Goal: Task Accomplishment & Management: Manage account settings

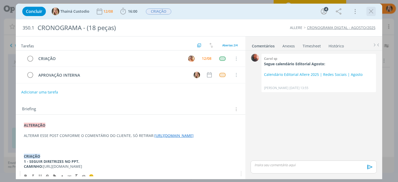
click at [373, 15] on icon "dialog" at bounding box center [372, 12] width 8 height 8
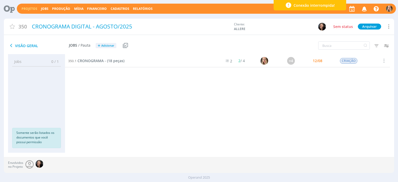
click at [31, 8] on link "Projetos" at bounding box center [30, 8] width 16 height 4
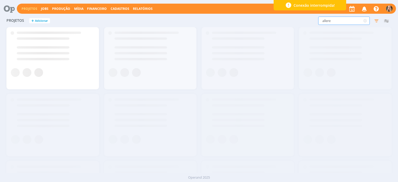
drag, startPoint x: 335, startPoint y: 22, endPoint x: 271, endPoint y: 20, distance: 64.1
click at [285, 24] on div "allere Filtros Filtrar Limpar allere Status Clientes Selecione Data de criação …" at bounding box center [321, 21] width 141 height 8
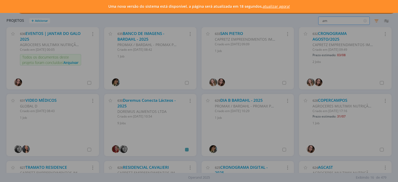
type input "a"
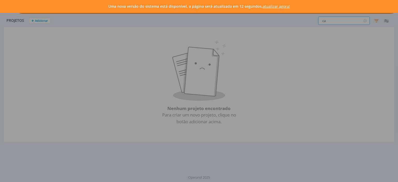
type input "c"
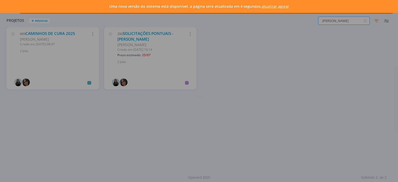
type input "[PERSON_NAME]"
click at [66, 33] on div "Uma nova versão do sistema está disponível, a página será atualizada em 4 segun…" at bounding box center [199, 91] width 398 height 182
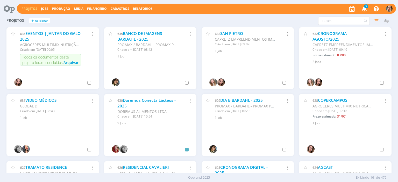
click at [364, 22] on icon at bounding box center [365, 21] width 6 height 8
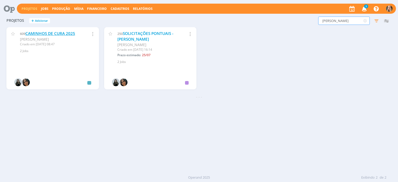
type input "[PERSON_NAME]"
click at [61, 34] on link "CAMINHOS DE CURA 2025" at bounding box center [50, 33] width 50 height 5
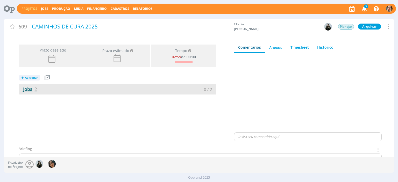
click at [31, 89] on link "Jobs 2" at bounding box center [28, 89] width 18 height 6
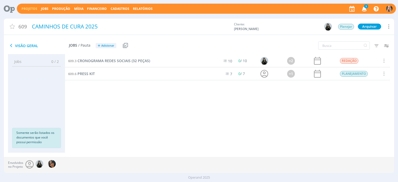
click at [99, 86] on div "609.3 CRONOGRAMA REDES SOCIAIS (32 PEÇAS) 10 0 / 10 +2 REDAÇÃO Selecionar Concl…" at bounding box center [227, 98] width 325 height 88
click at [79, 61] on span "CRONOGRAMA REDES SOCIAIS (32 PEÇAS)" at bounding box center [114, 60] width 73 height 5
click at [102, 49] on h2 "Jobs / Pauta + Adicionar" at bounding box center [92, 44] width 47 height 11
click at [102, 47] on span "Adicionar" at bounding box center [107, 45] width 13 height 3
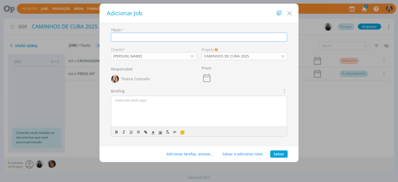
type input "E"
click at [285, 92] on icon "dialog" at bounding box center [284, 91] width 6 height 6
type input "ADESIVO CAIXA ACRÍLICA"
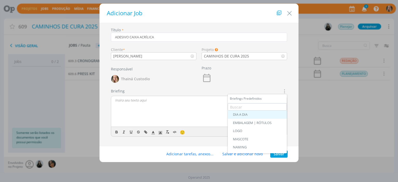
click at [242, 114] on div "DIA A DIA" at bounding box center [257, 115] width 49 height 4
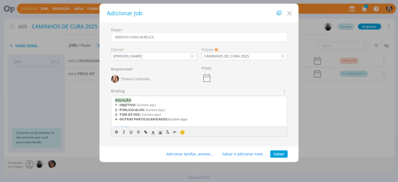
drag, startPoint x: 199, startPoint y: 119, endPoint x: 92, endPoint y: 99, distance: 108.2
click at [92, 99] on div "Adicionar Job Título * ADESIVO CAIXA ACRÍLICA Cliente * [PERSON_NAME] Projeto O…" at bounding box center [199, 91] width 398 height 182
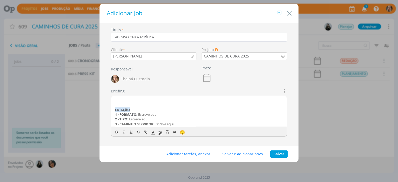
click at [115, 109] on strong "CRIAÇÃO" at bounding box center [122, 110] width 15 height 5
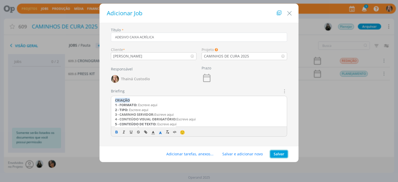
click at [272, 153] on button "Salvar" at bounding box center [279, 154] width 17 height 7
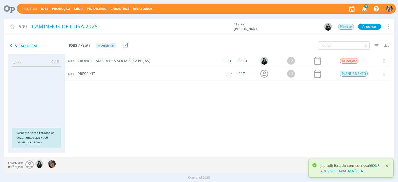
click at [388, 166] on div at bounding box center [387, 166] width 5 height 5
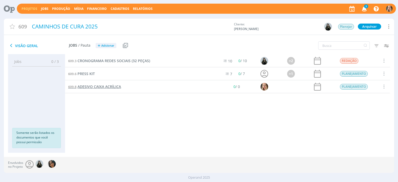
click at [98, 87] on span "ADESIVO CAIXA ACRÍLICA" at bounding box center [100, 86] width 44 height 5
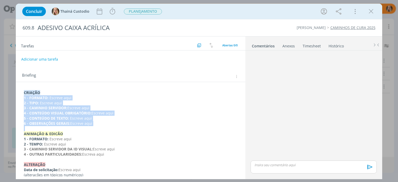
drag, startPoint x: 110, startPoint y: 130, endPoint x: 22, endPoint y: 99, distance: 93.5
click at [22, 99] on div "CRIAÇÃO 1 - FORMATO: Escreve aqui 2 - TIPO: Escreve aqui 3 - CAMINHO SERVIDOR: …" at bounding box center [130, 133] width 221 height 91
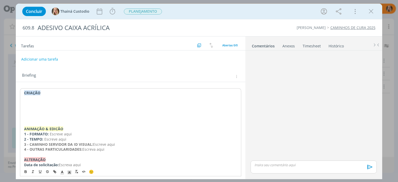
click at [25, 101] on p "dialog" at bounding box center [130, 103] width 213 height 5
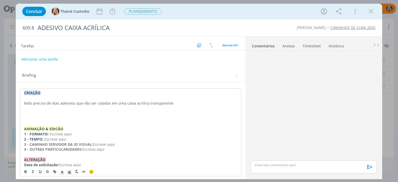
click at [133, 103] on p "Rafa preciso de dois adesivos que vão ser colados em uma caixa acrílica transpa…" at bounding box center [130, 103] width 213 height 5
click at [124, 103] on p "Rafa preciso de dois adesivos que vão ser colados em uma caixa acrílica transpa…" at bounding box center [130, 103] width 213 height 5
click at [142, 105] on p "Rafa preciso de dois adesivos que vão ser colados em uma urna caixa acrílica tr…" at bounding box center [130, 103] width 213 height 5
click at [123, 105] on p "Rafa preciso de dois adesivos que vão ser colados em uma urna acrílica transpar…" at bounding box center [130, 103] width 213 height 5
click at [225, 103] on p "Rafa preciso de dois adesivos que vão ser colados em uma naquelas caixas que sã…" at bounding box center [130, 103] width 213 height 5
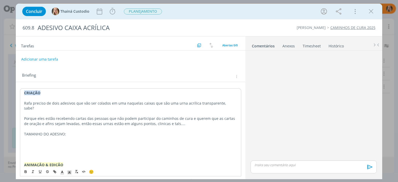
click at [48, 132] on p "TAMANHO DO ADESIVO:" at bounding box center [130, 134] width 213 height 5
click at [66, 132] on p "TAMANHO DOS ADESIVO:" at bounding box center [130, 134] width 213 height 5
click at [40, 142] on p "dialog" at bounding box center [130, 144] width 213 height 5
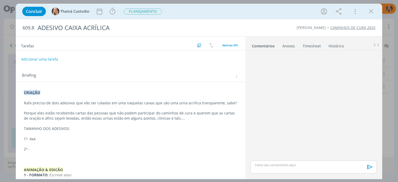
click at [39, 151] on p "2º -" at bounding box center [130, 149] width 213 height 5
click at [63, 138] on p "1º- 4x4" at bounding box center [130, 139] width 213 height 5
click at [65, 148] on p "2º - 6x6" at bounding box center [130, 149] width 213 height 5
click at [283, 44] on div "Anexos 0" at bounding box center [289, 46] width 12 height 5
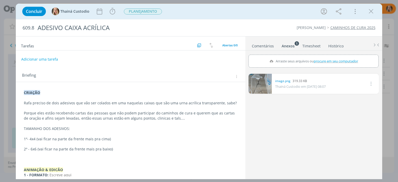
click at [60, 105] on p "Rafa preciso de dois adesivos que vão ser colados em uma naquelas caixas que sã…" at bounding box center [130, 103] width 213 height 5
click at [121, 151] on p "2º - 6x6 (vai ficar na parte da frente mais pra baixo)" at bounding box center [130, 149] width 213 height 5
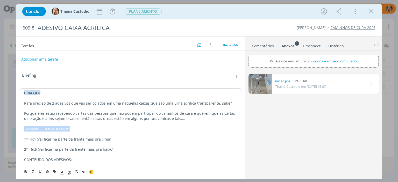
drag, startPoint x: 24, startPoint y: 128, endPoint x: 77, endPoint y: 130, distance: 52.7
click at [78, 130] on div "CRIAÇÃO Rafa preciso de 2 adesivos que vão ser colados em uma naquelas caixas q…" at bounding box center [130, 162] width 221 height 148
click at [24, 171] on icon "dialog" at bounding box center [26, 172] width 4 height 4
drag, startPoint x: 23, startPoint y: 160, endPoint x: 80, endPoint y: 157, distance: 57.1
click at [82, 158] on div "CRIAÇÃO Rafa preciso de 2 adesivos que vão ser colados em uma naquelas caixas q…" at bounding box center [130, 162] width 221 height 148
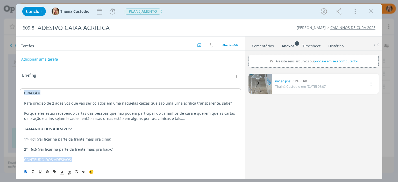
click at [23, 172] on button "dialog" at bounding box center [25, 172] width 7 height 6
click at [78, 160] on p "CONTEÚDO DOS ADESIVOS:" at bounding box center [130, 159] width 213 height 5
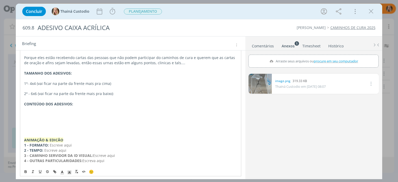
click at [36, 112] on p "dialog" at bounding box center [130, 114] width 213 height 5
click at [95, 79] on p "dialog" at bounding box center [130, 78] width 213 height 5
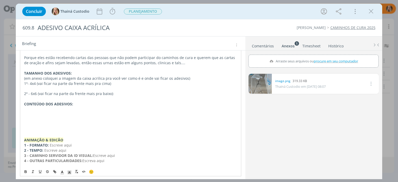
click at [94, 79] on p "(em anexo coloquei a imagem da caixa acrilica pra você ver como é e onde vai fi…" at bounding box center [130, 78] width 213 height 5
click at [200, 79] on p "(em anexo coloquei a imagem da caixa acrílica pra você ver como é e onde vai fi…" at bounding box center [130, 78] width 213 height 5
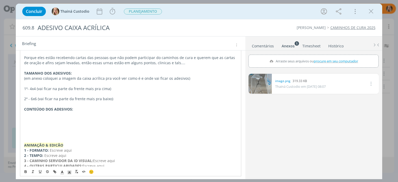
click at [35, 115] on p "dialog" at bounding box center [130, 114] width 213 height 5
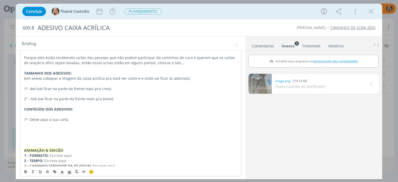
click at [29, 119] on p "1º- Deixe aqui a sua carta" at bounding box center [130, 119] width 213 height 5
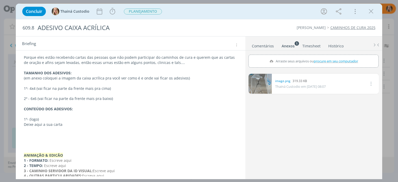
click at [35, 126] on p "Deixe aqui a sua carta" at bounding box center [130, 124] width 213 height 5
click at [68, 123] on p "Deposite aqui a sua carta" at bounding box center [130, 124] width 213 height 5
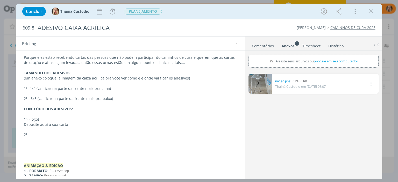
click at [34, 135] on p "2º-" at bounding box center [130, 134] width 213 height 5
click at [41, 134] on p "2º- Deixe sua mensagem com intenção e ela será levada" at bounding box center [130, 134] width 213 height 5
click at [115, 137] on p "2º- Sua mensagem com intenção e ela será levada" at bounding box center [130, 134] width 213 height 5
click at [85, 136] on p "2º- Sua mensagem com intenção e ela será levada" at bounding box center [130, 134] width 213 height 5
click at [90, 136] on p "2º- Sua mensagem com intenção e ela será levada" at bounding box center [130, 134] width 213 height 5
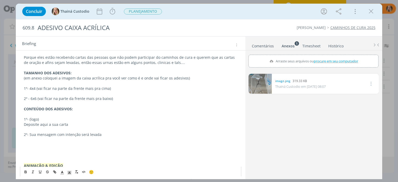
click at [103, 135] on p "2º- Sua mensagem com intenção será levada" at bounding box center [130, 134] width 213 height 5
click at [54, 137] on p "2º- Sua mensagem com intenção será levada até [GEOGRAPHIC_DATA]" at bounding box center [130, 134] width 213 height 5
click at [71, 137] on p "2º- Sua oração com intenção será levada até [GEOGRAPHIC_DATA]" at bounding box center [130, 134] width 213 height 5
click at [134, 136] on p "2º- Sua oração com intenção será levada até [GEOGRAPHIC_DATA]" at bounding box center [130, 134] width 213 height 5
click at [36, 135] on p "2º- Sua oração com intenção será levada até [GEOGRAPHIC_DATA]" at bounding box center [130, 134] width 213 height 5
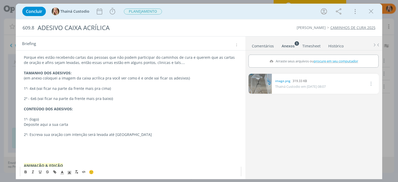
click at [86, 136] on p "2º- Escreva sua oração com intenção será levada até [GEOGRAPHIC_DATA]" at bounding box center [130, 134] width 213 height 5
click at [166, 133] on p "2º- Escreva sua oração com intenção e ela será levada até [GEOGRAPHIC_DATA]" at bounding box center [130, 134] width 213 height 5
click at [51, 141] on p "Mire" at bounding box center [130, 139] width 213 height 5
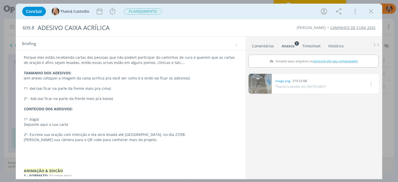
click at [148, 140] on p "[PERSON_NAME] sua câmera para o QR code para conhecer mais do projeto." at bounding box center [130, 139] width 213 height 5
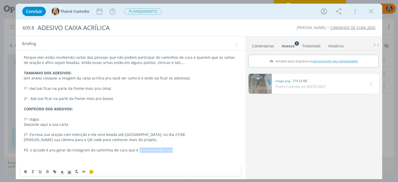
drag, startPoint x: 168, startPoint y: 151, endPoint x: 136, endPoint y: 151, distance: 32.4
click at [136, 151] on p "PS: o qrcode é pra gerar do instagram do caminhos de cura que é @caminhosde.cura" at bounding box center [130, 150] width 213 height 5
click at [55, 172] on icon "dialog" at bounding box center [56, 173] width 2 height 2
type input "@caminhosde.cura"
paste input "[URL][DOMAIN_NAME][DOMAIN_NAME]"
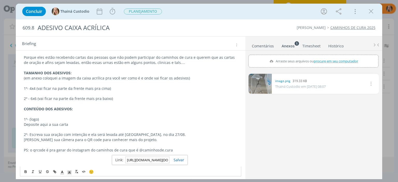
scroll to position [0, 32]
type input "[URL][DOMAIN_NAME][DOMAIN_NAME]"
click at [177, 162] on link "dialog" at bounding box center [177, 160] width 15 height 5
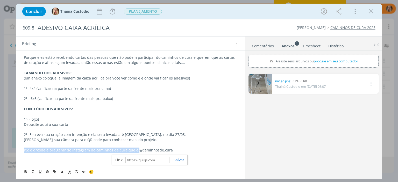
scroll to position [56, 0]
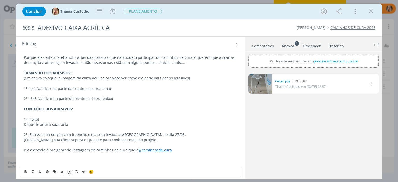
click at [178, 160] on p "dialog" at bounding box center [130, 160] width 213 height 5
click at [71, 126] on p "Deposite aqui a sua carta" at bounding box center [130, 124] width 213 height 5
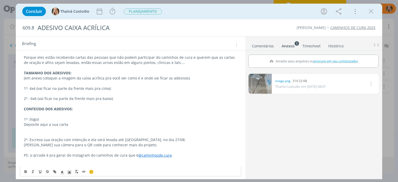
click at [70, 126] on p "Deposite aqui a sua carta" at bounding box center [130, 124] width 213 height 5
click at [38, 125] on p "Deposite aqui a sua carta" at bounding box center [130, 124] width 213 height 5
click at [39, 129] on p "dialog" at bounding box center [130, 129] width 213 height 5
click at [57, 131] on p "caminho do logo:" at bounding box center [130, 129] width 213 height 5
drag, startPoint x: 22, startPoint y: 130, endPoint x: 99, endPoint y: 131, distance: 76.8
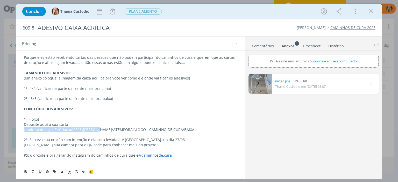
click at [99, 131] on div "CRIAÇÃO Rafa preciso de 2 adesivos que vão ser colados em uma naquelas caixas q…" at bounding box center [130, 132] width 221 height 199
click at [117, 118] on p "1º- (logo)" at bounding box center [130, 119] width 213 height 5
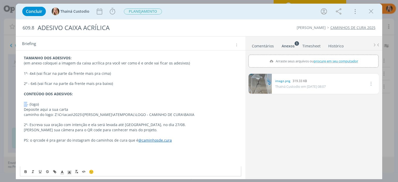
drag, startPoint x: 22, startPoint y: 104, endPoint x: 27, endPoint y: 105, distance: 4.7
click at [27, 105] on div "CRIAÇÃO Rafa preciso de 2 adesivos que vão ser colados em uma naquelas caixas q…" at bounding box center [130, 117] width 221 height 199
click at [27, 174] on icon "dialog" at bounding box center [26, 172] width 4 height 4
drag, startPoint x: 22, startPoint y: 127, endPoint x: 27, endPoint y: 125, distance: 5.3
click at [27, 125] on div "CRIAÇÃO Rafa preciso de 2 adesivos que vão ser colados em uma naquelas caixas q…" at bounding box center [130, 117] width 221 height 199
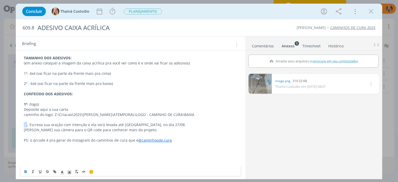
click at [26, 173] on icon "dialog" at bounding box center [26, 172] width 2 height 1
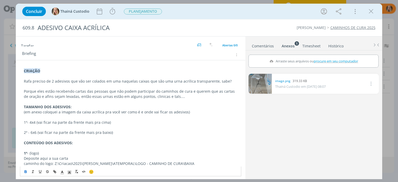
scroll to position [22, 0]
drag, startPoint x: 24, startPoint y: 123, endPoint x: 27, endPoint y: 123, distance: 3.4
click at [27, 123] on div "CRIAÇÃO Rafa preciso de 2 adesivos que vão ser colados em uma naquelas caixas q…" at bounding box center [130, 166] width 221 height 199
click at [27, 171] on icon "dialog" at bounding box center [26, 172] width 4 height 4
click at [25, 135] on p "2º - 6x6 (vai ficar na parte da frente mais pra baixo)" at bounding box center [130, 132] width 213 height 5
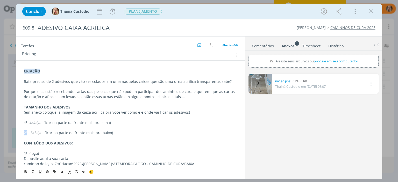
drag, startPoint x: 23, startPoint y: 134, endPoint x: 26, endPoint y: 135, distance: 3.3
click at [27, 135] on div "CRIAÇÃO Rafa preciso de 2 adesivos que vão ser colados em uma naquelas caixas q…" at bounding box center [130, 166] width 221 height 199
click at [26, 172] on icon "dialog" at bounding box center [26, 172] width 2 height 1
click at [111, 133] on p "2º - 6x6 (vai ficar na parte da frente mais pra baixo)" at bounding box center [130, 132] width 213 height 5
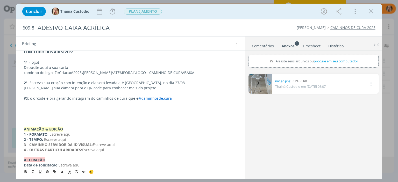
scroll to position [119, 0]
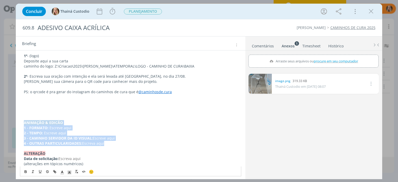
drag, startPoint x: 24, startPoint y: 124, endPoint x: 126, endPoint y: 142, distance: 103.5
click at [126, 142] on div "CRIAÇÃO Rafa preciso de 2 adesivos que vão ser colados em uma naquelas caixas q…" at bounding box center [130, 68] width 221 height 199
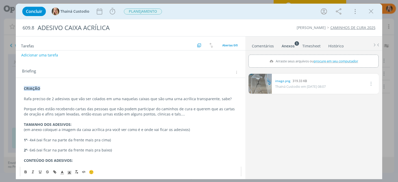
scroll to position [0, 0]
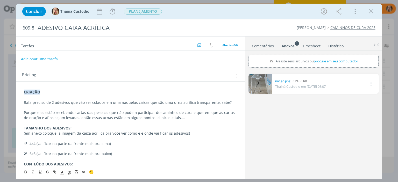
click at [46, 59] on button "Adicionar uma tarefa" at bounding box center [39, 59] width 37 height 9
type input "r"
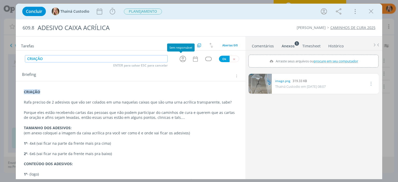
click at [181, 58] on icon "dialog" at bounding box center [183, 59] width 8 height 8
type input "CRIAÇÃO"
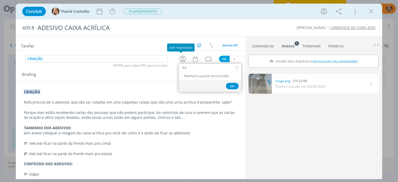
type input "E"
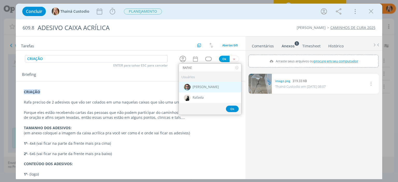
type input "RAFAE"
click at [205, 88] on div "[PERSON_NAME]" at bounding box center [210, 87] width 63 height 11
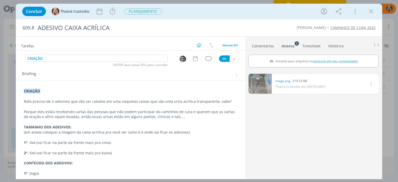
click at [206, 60] on div "dialog" at bounding box center [208, 58] width 6 height 4
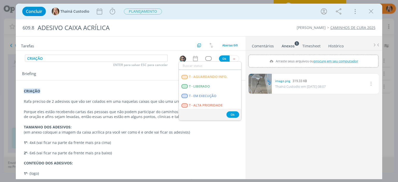
scroll to position [132, 0]
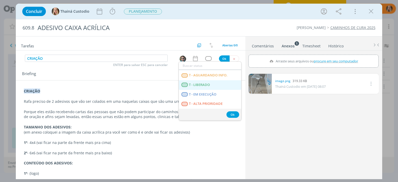
click at [203, 84] on span "T - LIBERADO" at bounding box center [199, 85] width 21 height 4
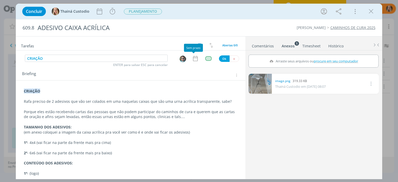
click at [194, 58] on icon "dialog" at bounding box center [195, 58] width 5 height 5
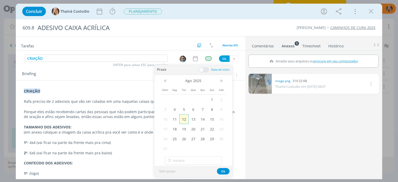
click at [186, 119] on span "12" at bounding box center [183, 119] width 9 height 10
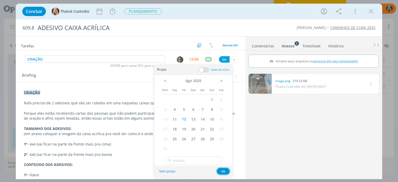
click at [227, 172] on button "Ok" at bounding box center [223, 171] width 13 height 6
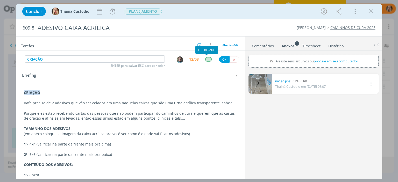
click at [205, 59] on div "dialog" at bounding box center [208, 59] width 6 height 4
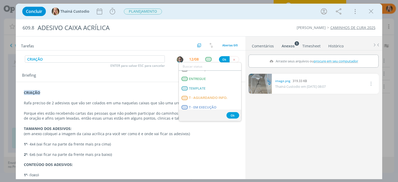
scroll to position [123, 0]
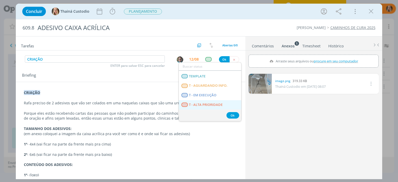
click at [214, 103] on span "T - ALTA PRIORIDADE" at bounding box center [206, 105] width 34 height 4
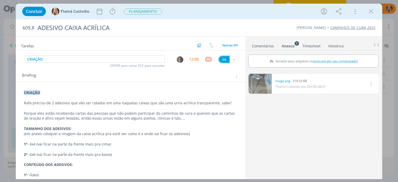
click at [222, 61] on button "Ok" at bounding box center [224, 59] width 11 height 6
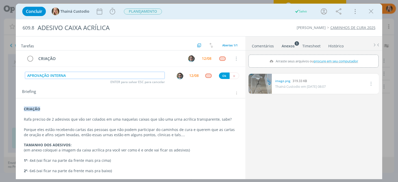
click at [178, 73] on img "dialog" at bounding box center [180, 76] width 6 height 6
type input "APROVAÇÃO INTERNA"
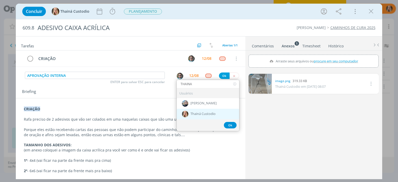
type input "THAINA"
click at [194, 112] on span "Thainá Custodio" at bounding box center [203, 114] width 25 height 4
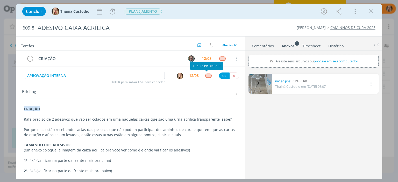
click at [207, 75] on div "dialog" at bounding box center [208, 76] width 6 height 4
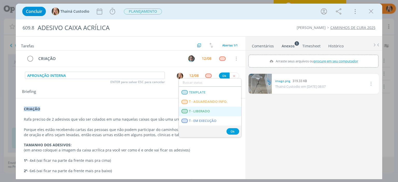
click at [206, 107] on LIBERADO "T - LIBERADO" at bounding box center [210, 112] width 63 height 10
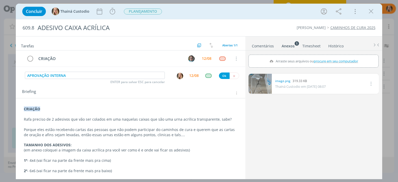
click at [192, 74] on div "12/08" at bounding box center [194, 76] width 10 height 4
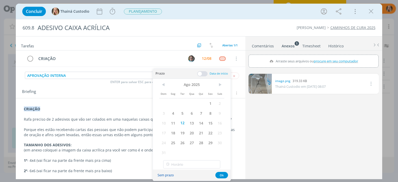
click at [168, 176] on button "Sem prazo" at bounding box center [165, 175] width 23 height 7
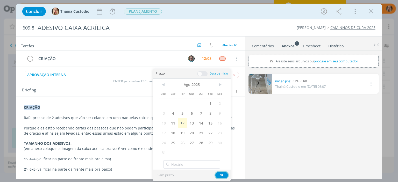
click at [220, 174] on button "Ok" at bounding box center [222, 175] width 13 height 6
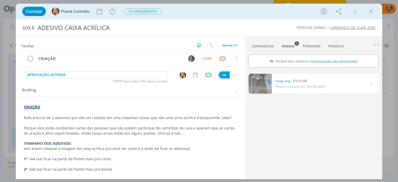
click at [222, 76] on button "Ok" at bounding box center [224, 75] width 11 height 6
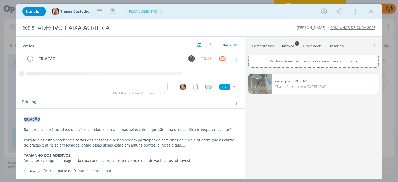
click at [232, 83] on div "CRIAÇÃO 12/08 Cancelar" at bounding box center [131, 67] width 230 height 32
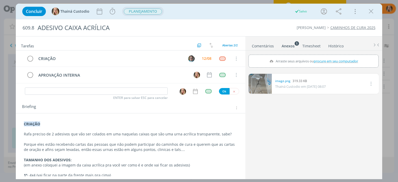
click at [152, 11] on span "PLANEJAMENTO" at bounding box center [143, 12] width 38 height 6
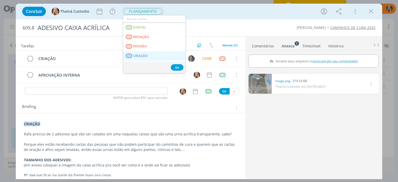
click at [146, 54] on span "CRIAÇÃO" at bounding box center [141, 56] width 15 height 4
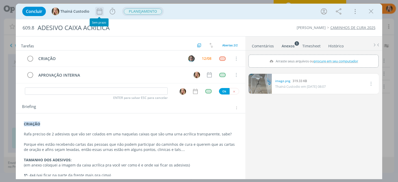
click at [98, 10] on icon "dialog" at bounding box center [100, 12] width 8 height 8
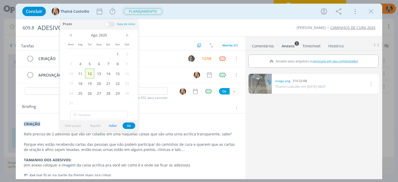
click at [90, 72] on span "12" at bounding box center [89, 74] width 9 height 10
click at [128, 127] on button "Ok" at bounding box center [129, 126] width 13 height 6
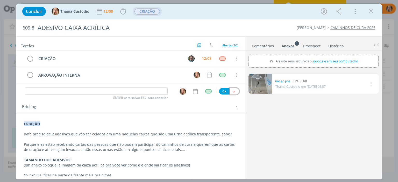
click at [234, 92] on button "dialog" at bounding box center [235, 91] width 10 height 6
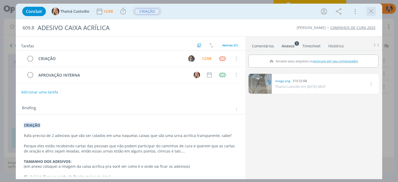
click at [370, 13] on icon "dialog" at bounding box center [372, 12] width 8 height 8
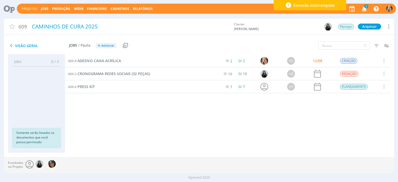
click at [33, 8] on link "Projetos" at bounding box center [30, 8] width 16 height 4
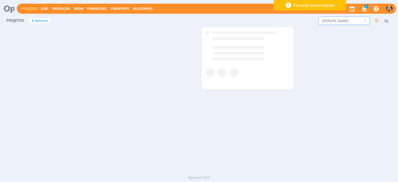
click at [250, 33] on div "Projetos + Adicionar [PERSON_NAME] bu Filtros Filtrar Limpar daniel bu Status C…" at bounding box center [199, 94] width 390 height 159
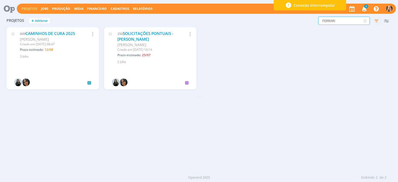
type input "FERRARI"
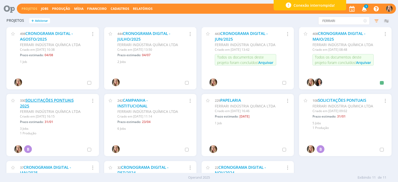
click at [46, 102] on link "SOLICITAÇÕES PONTUAIS 2025" at bounding box center [47, 103] width 54 height 11
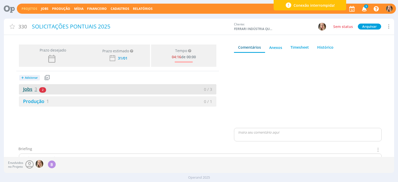
click at [29, 89] on link "Jobs 3" at bounding box center [28, 89] width 18 height 6
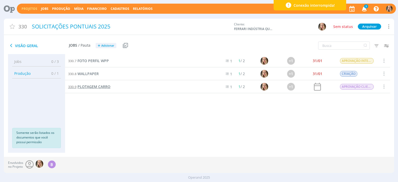
click at [102, 87] on span "PLOTAGEM CARRO" at bounding box center [94, 86] width 33 height 5
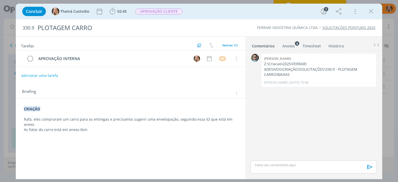
click at [23, 110] on div "CRIAÇÃO Rafa, eles compraram um carro para as entregas e precisamos sugerir uma…" at bounding box center [130, 125] width 221 height 40
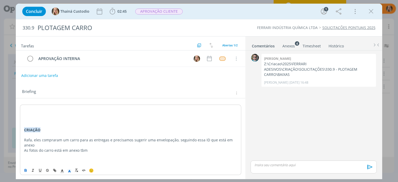
click at [25, 108] on p "dialog" at bounding box center [130, 109] width 213 height 5
drag, startPoint x: 49, startPoint y: 111, endPoint x: 20, endPoint y: 110, distance: 28.3
click at [20, 110] on div "ALTERAÇÃO CRIAÇÃO Rafa, eles compraram um carro para as entregas e precisamos s…" at bounding box center [130, 135] width 221 height 61
click at [26, 169] on icon "dialog" at bounding box center [26, 169] width 2 height 1
click at [70, 165] on div "🙂" at bounding box center [130, 170] width 221 height 10
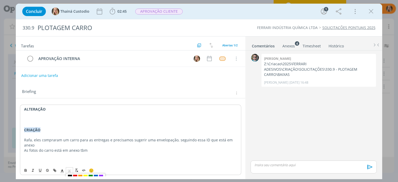
click at [70, 165] on div "🙂" at bounding box center [130, 170] width 221 height 10
click at [67, 165] on div "🙂" at bounding box center [130, 170] width 221 height 10
click at [69, 164] on div "ALTERAÇÃO CRIAÇÃO Rafa, eles compraram um carro para as entregas e precisamos s…" at bounding box center [130, 140] width 221 height 71
click at [64, 109] on p "ALTERAÇÃO" at bounding box center [130, 109] width 213 height 5
drag, startPoint x: 63, startPoint y: 108, endPoint x: 13, endPoint y: 109, distance: 49.5
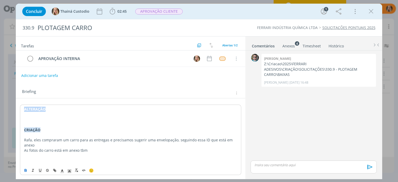
click at [13, 109] on div "Concluir Thainá Custodio 02:45 Iniciar Apontar Data * [DATE] Horas * 00:00 Tare…" at bounding box center [199, 91] width 398 height 182
click at [68, 166] on div "🙂" at bounding box center [130, 170] width 221 height 10
click at [70, 166] on div "🙂" at bounding box center [130, 170] width 221 height 10
drag, startPoint x: 47, startPoint y: 110, endPoint x: 21, endPoint y: 106, distance: 26.4
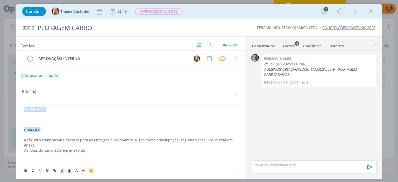
click at [21, 106] on div "ALTERAÇÃO CRIAÇÃO Rafa, eles compraram um carro para as entregas e precisamos s…" at bounding box center [130, 135] width 221 height 61
click at [70, 163] on div "ALTERAÇÃO CRIAÇÃO Rafa, eles compraram um carro para as entregas e precisamos s…" at bounding box center [130, 140] width 221 height 71
click at [87, 126] on p "dialog" at bounding box center [130, 124] width 213 height 5
click at [28, 118] on p "dialog" at bounding box center [130, 119] width 213 height 5
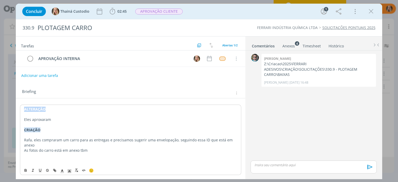
drag, startPoint x: 48, startPoint y: 111, endPoint x: 23, endPoint y: 108, distance: 25.6
click at [23, 108] on div "ALTERAÇÃO Eles aprovaram CRIAÇÃO Rafa, eles compraram um carro para as entregas…" at bounding box center [130, 135] width 221 height 61
click at [70, 165] on div "🙂" at bounding box center [130, 170] width 221 height 10
click at [52, 112] on p "dialog" at bounding box center [130, 114] width 213 height 5
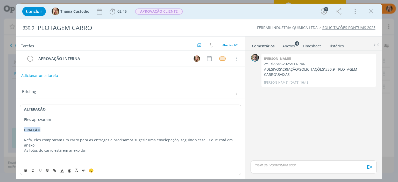
click at [52, 122] on p "dialog" at bounding box center [130, 124] width 213 height 5
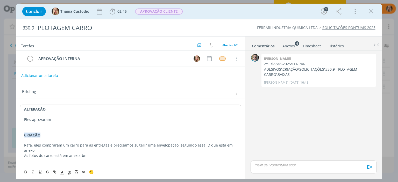
click at [57, 122] on p "dialog" at bounding box center [130, 124] width 213 height 5
click at [56, 120] on p "Eles aprovaram" at bounding box center [130, 119] width 213 height 5
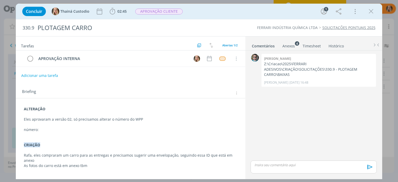
click at [64, 133] on p "dialog" at bounding box center [130, 135] width 213 height 5
click at [58, 130] on p "número:" at bounding box center [130, 129] width 213 height 5
click at [153, 117] on p "Eles aprovaram a versão 02, só precisamos alterar o número do WPP" at bounding box center [130, 119] width 213 height 5
click at [38, 130] on p "número: [PHONE_NUMBER]" at bounding box center [130, 129] width 213 height 5
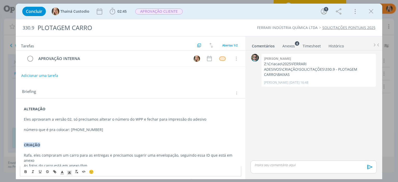
click at [76, 130] on p "número que é pra colocar: [PHONE_NUMBER]" at bounding box center [130, 129] width 213 height 5
click at [113, 134] on p "dialog" at bounding box center [130, 135] width 213 height 5
click at [50, 75] on button "Adicionar uma tarefa" at bounding box center [39, 75] width 37 height 9
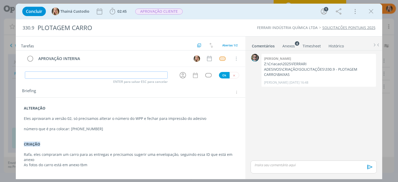
click at [59, 73] on input "dialog" at bounding box center [96, 75] width 143 height 7
click at [182, 73] on icon "dialog" at bounding box center [183, 75] width 8 height 8
type input "CRIAÇÃO"
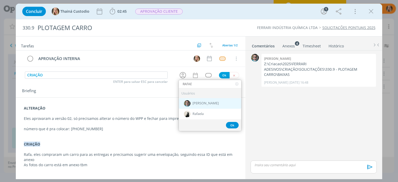
type input "RAFAE"
click at [199, 103] on span "[PERSON_NAME]" at bounding box center [206, 104] width 26 height 4
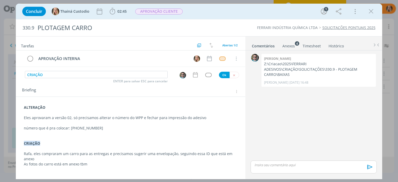
click at [207, 75] on div "dialog" at bounding box center [208, 75] width 6 height 4
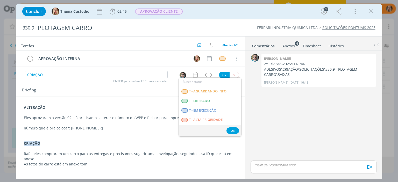
scroll to position [4, 0]
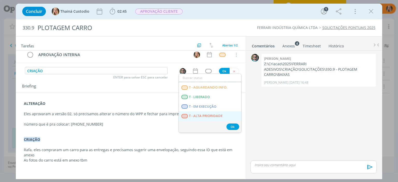
click at [205, 115] on span "T - ALTA PRIORIDADE" at bounding box center [206, 116] width 34 height 4
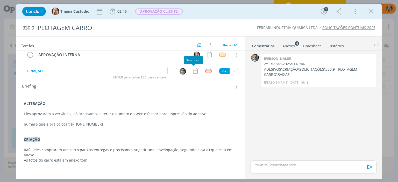
click at [192, 72] on icon "dialog" at bounding box center [195, 71] width 7 height 7
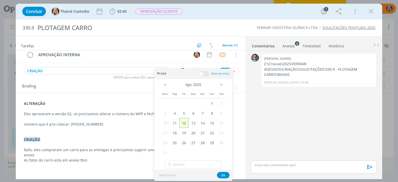
click at [185, 121] on span "12" at bounding box center [183, 123] width 9 height 10
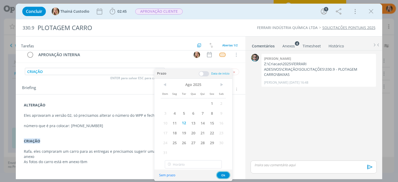
click at [220, 175] on button "Ok" at bounding box center [223, 175] width 13 height 6
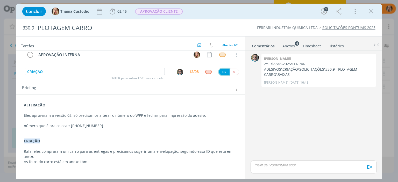
click at [222, 73] on button "Ok" at bounding box center [224, 72] width 11 height 6
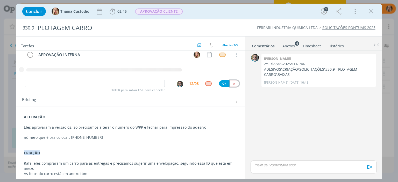
click at [232, 81] on div "Tarefas Usar Job de template Criar template a partir deste job Visualizar Templ…" at bounding box center [131, 107] width 230 height 140
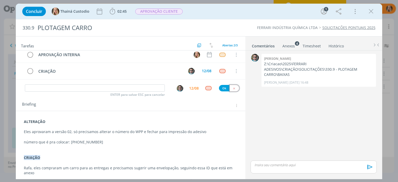
click at [234, 89] on button "dialog" at bounding box center [235, 88] width 10 height 6
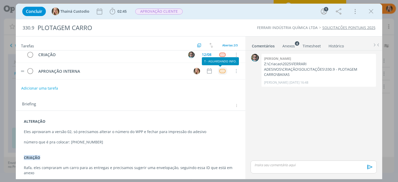
click at [222, 72] on div "dialog" at bounding box center [222, 71] width 6 height 4
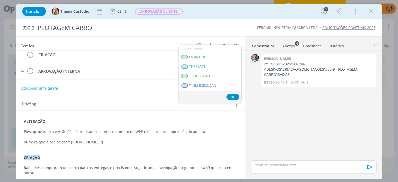
scroll to position [127, 0]
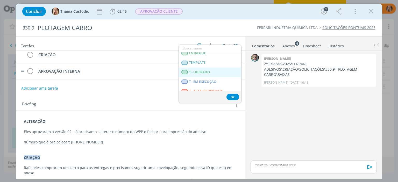
click at [203, 72] on span "T - LIBERADO" at bounding box center [199, 72] width 21 height 4
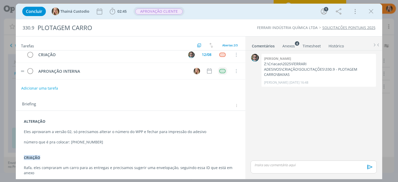
click at [166, 15] on span "APROVAÇÃO CLIENTE" at bounding box center [159, 11] width 51 height 9
click at [155, 11] on span "APROVAÇÃO CLIENTE" at bounding box center [158, 12] width 47 height 6
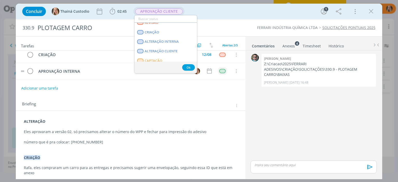
scroll to position [36, 0]
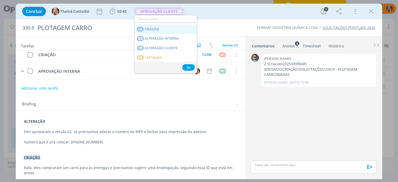
click at [175, 30] on link "CRIAÇÃO" at bounding box center [166, 30] width 63 height 10
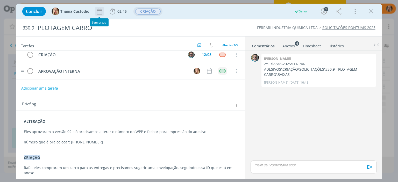
click at [102, 14] on icon "dialog" at bounding box center [100, 12] width 8 height 8
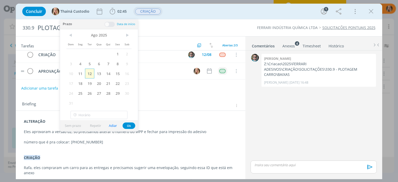
click at [92, 75] on span "12" at bounding box center [89, 74] width 9 height 10
click at [129, 127] on button "Ok" at bounding box center [129, 126] width 13 height 6
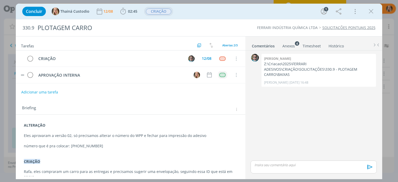
scroll to position [22, 0]
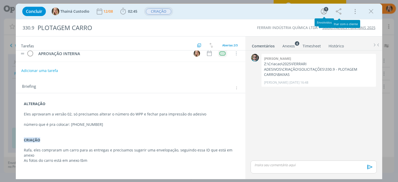
click at [289, 12] on div "Concluir Thainá Custodio [DATE] 02:45 Iniciar Apontar Data * [DATE] Horas * 00:…" at bounding box center [199, 11] width 359 height 12
click at [373, 13] on icon "dialog" at bounding box center [372, 12] width 8 height 8
